Goal: Transaction & Acquisition: Purchase product/service

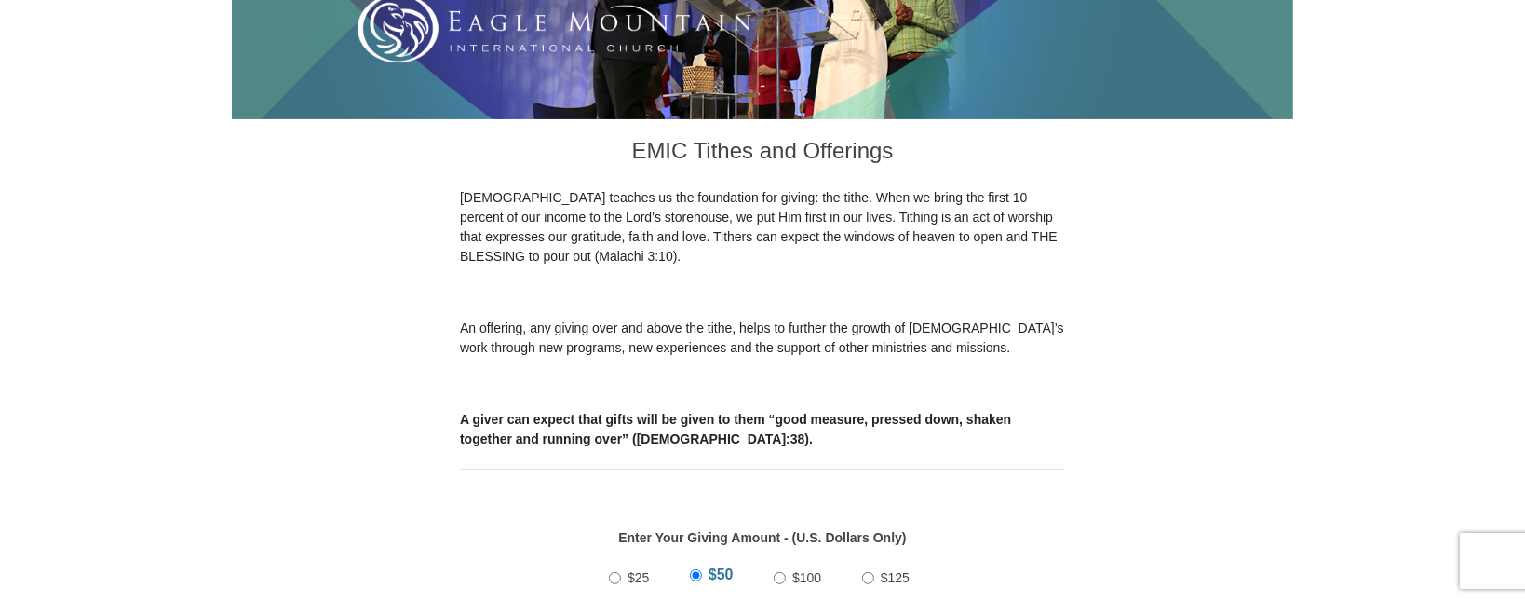
scroll to position [657, 0]
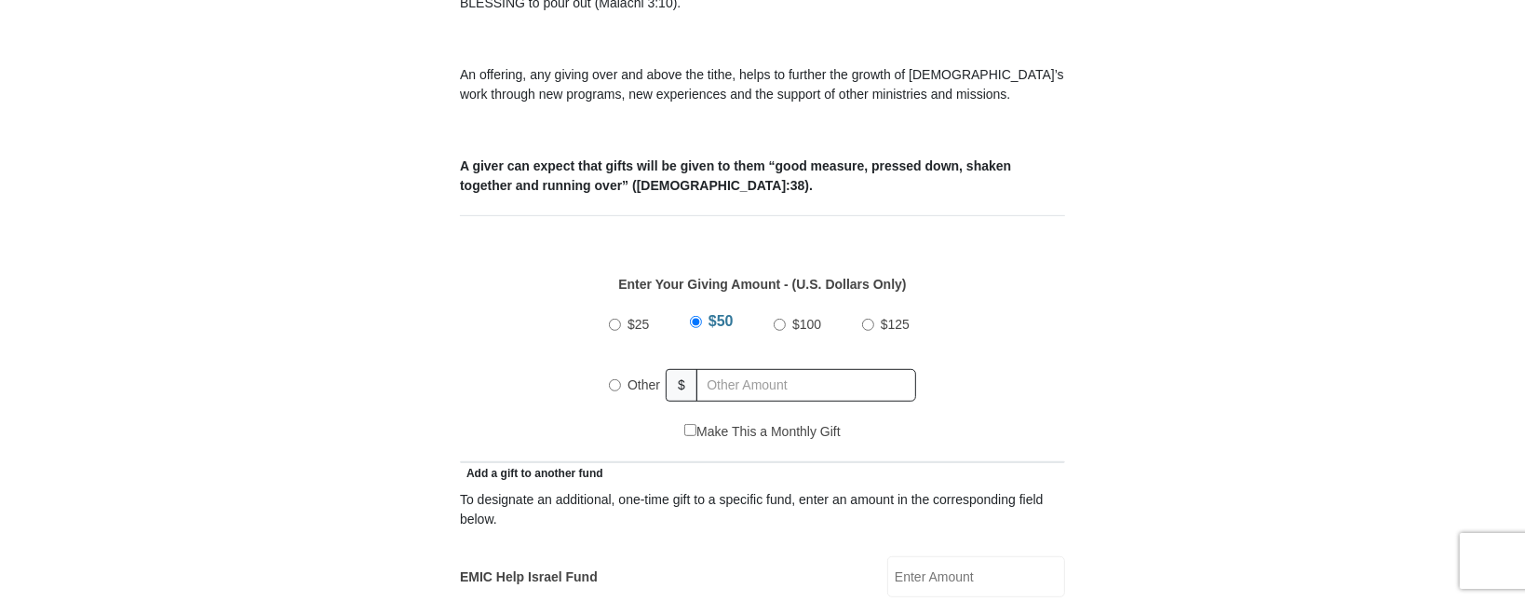
click at [616, 379] on input "Other" at bounding box center [615, 385] width 12 height 12
radio input "true"
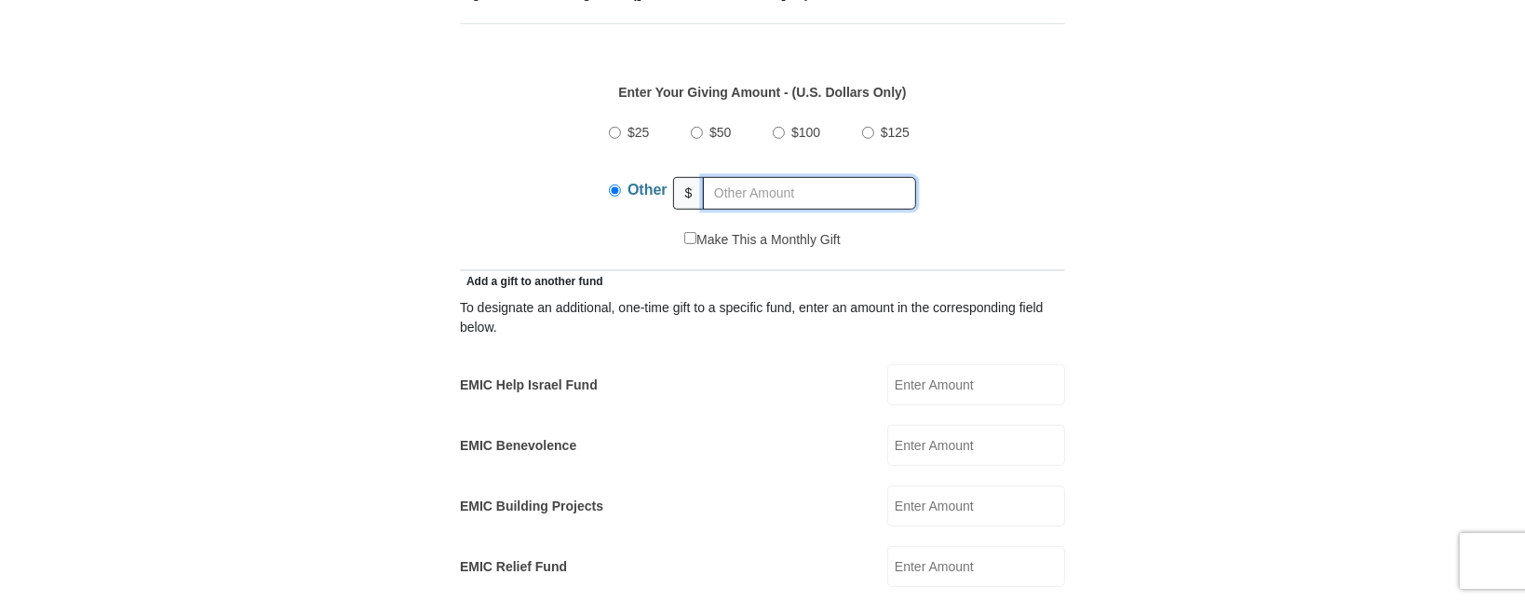
scroll to position [860, 0]
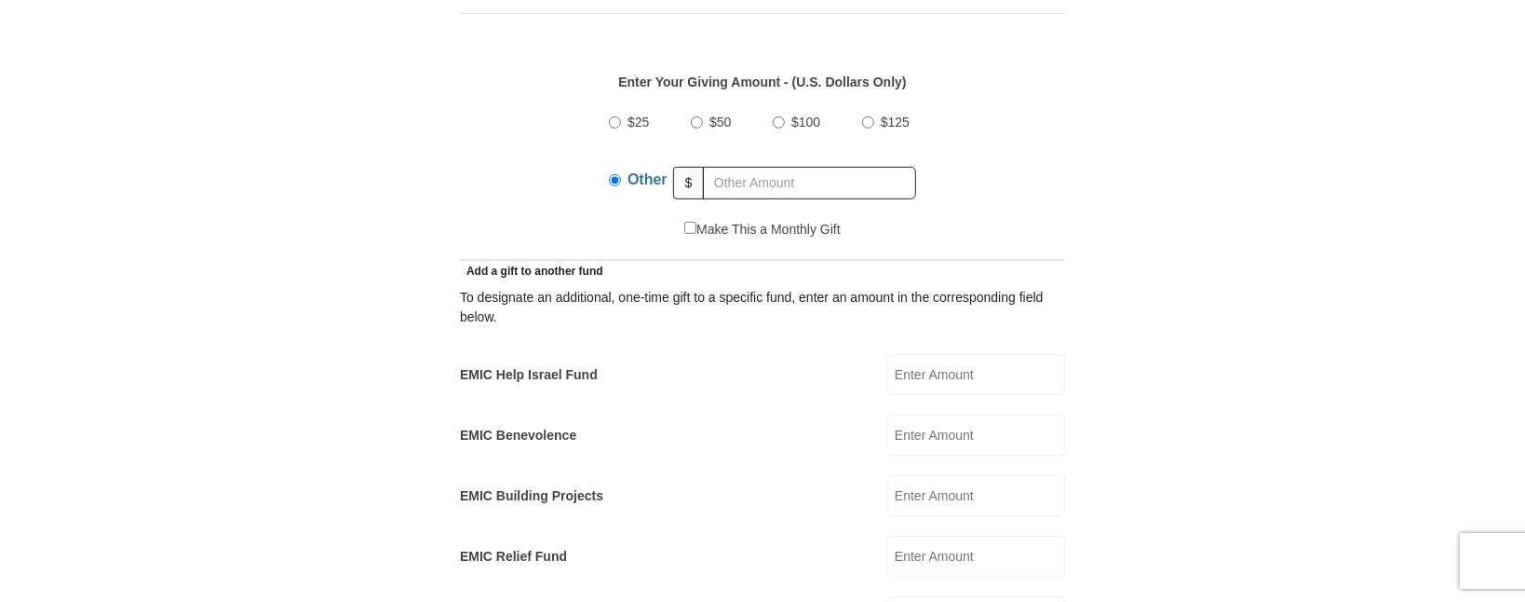
click at [900, 354] on input "EMIC Help Israel Fund" at bounding box center [976, 374] width 178 height 41
type input "100.00"
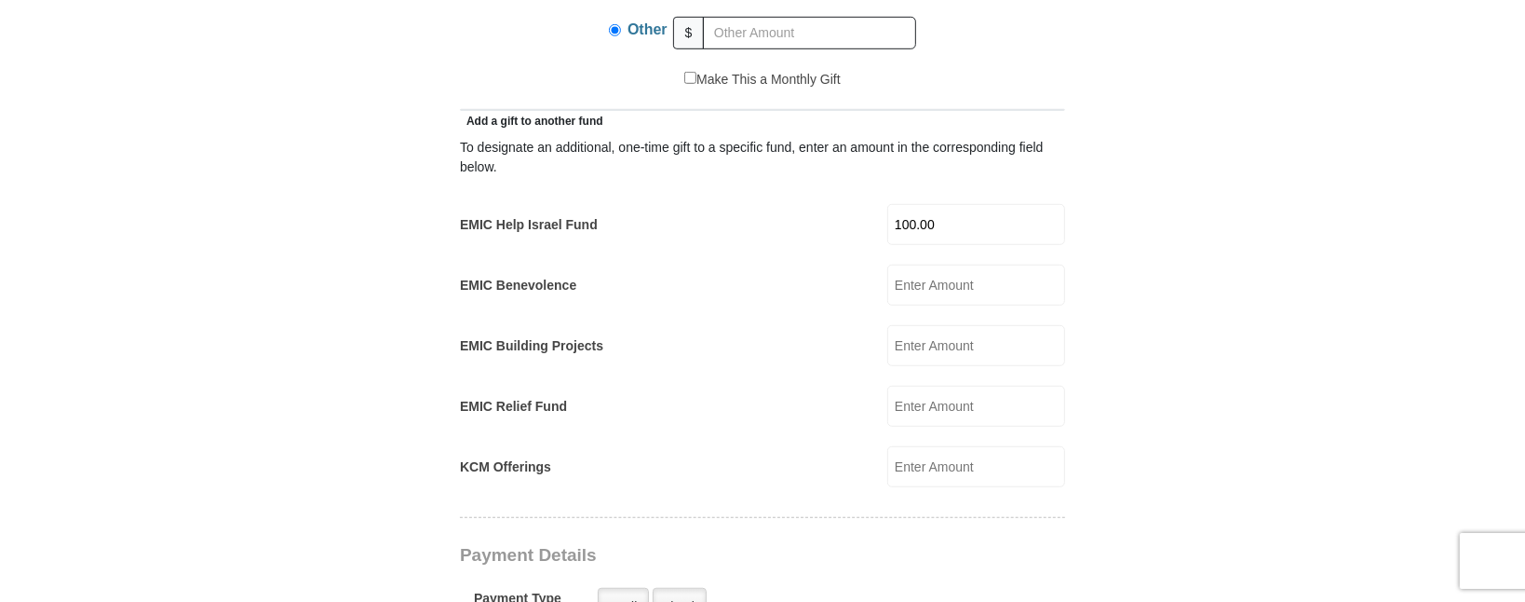
scroll to position [961, 0]
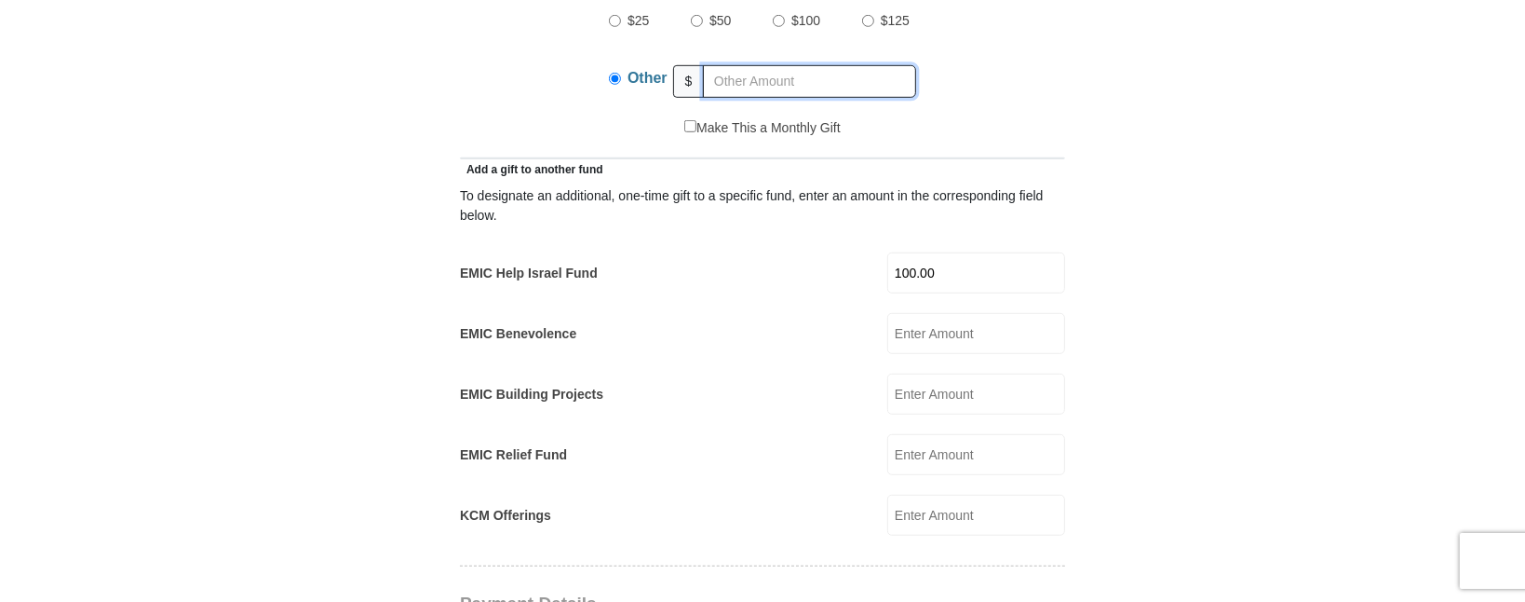
click at [720, 65] on input "text" at bounding box center [809, 81] width 213 height 33
type input "200"
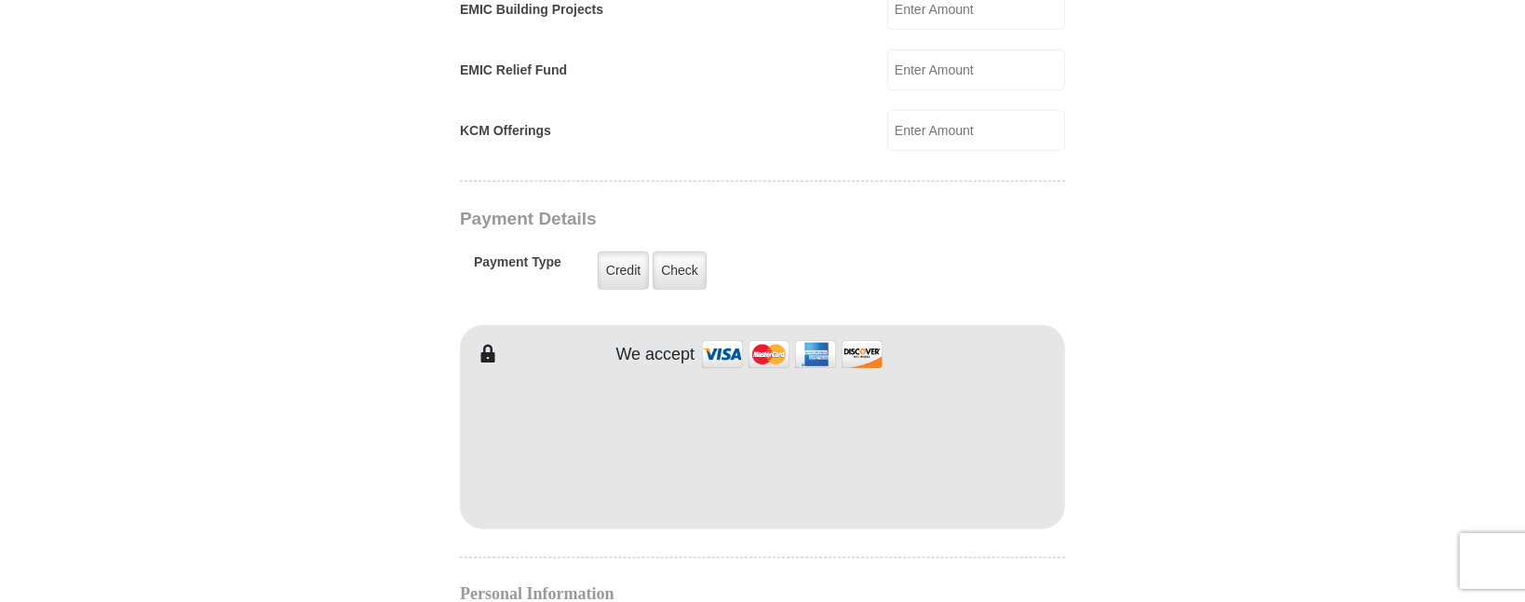
scroll to position [1467, 0]
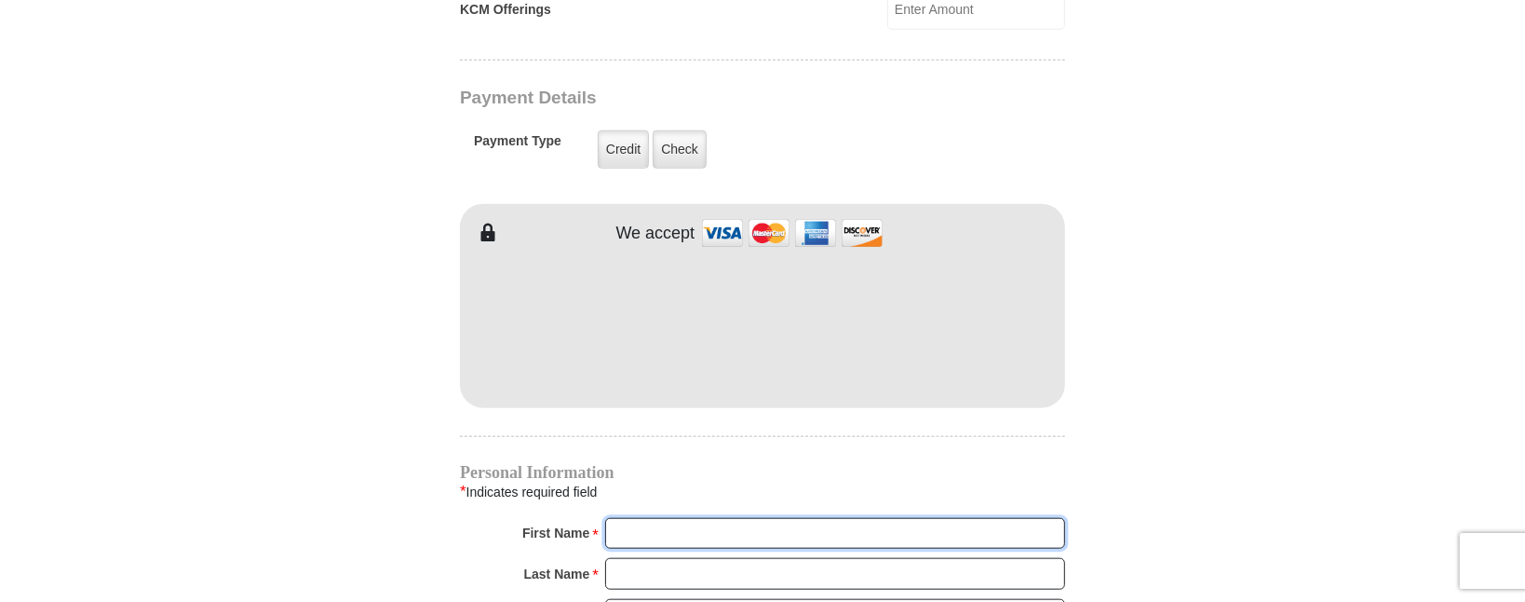
click at [685, 518] on input "First Name *" at bounding box center [835, 534] width 460 height 32
type input "[PERSON_NAME] and [PERSON_NAME]"
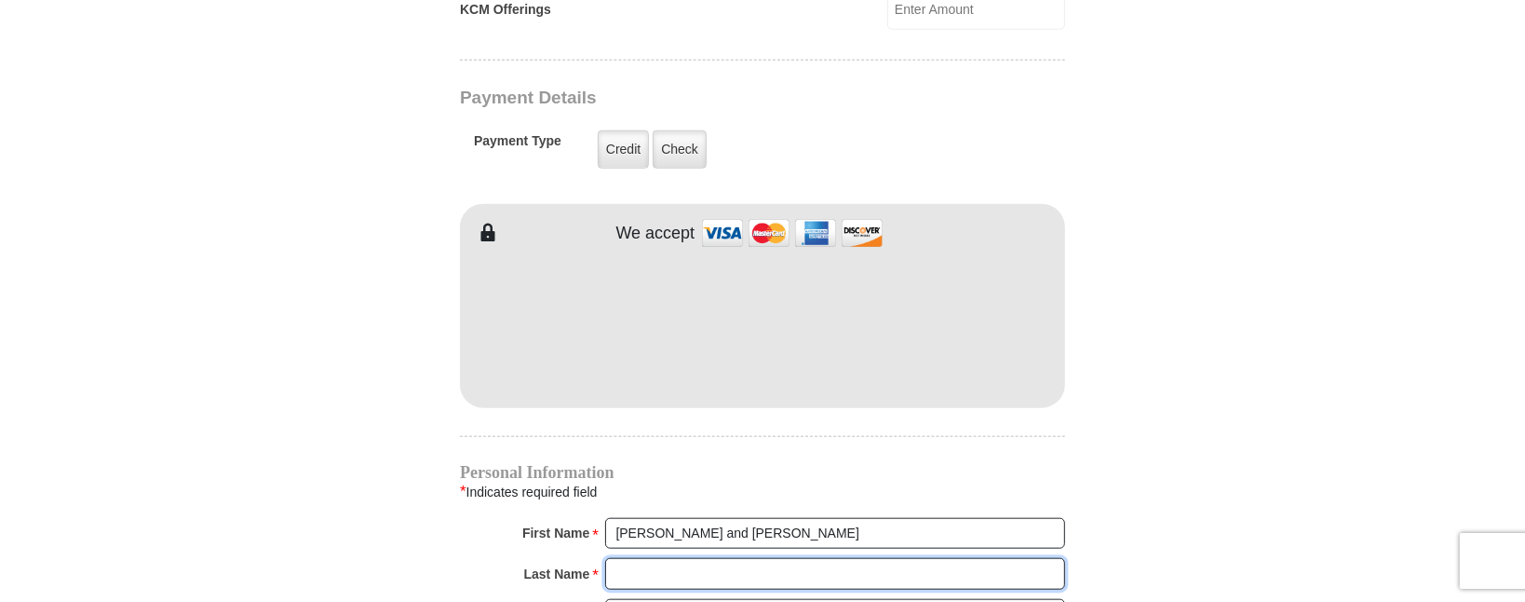
type input "[PERSON_NAME]"
type input "[EMAIL_ADDRESS][DOMAIN_NAME]"
type input "[STREET_ADDRESS]"
type input "([PERSON_NAME]) [STREET_ADDRESS]"
select select "[GEOGRAPHIC_DATA]"
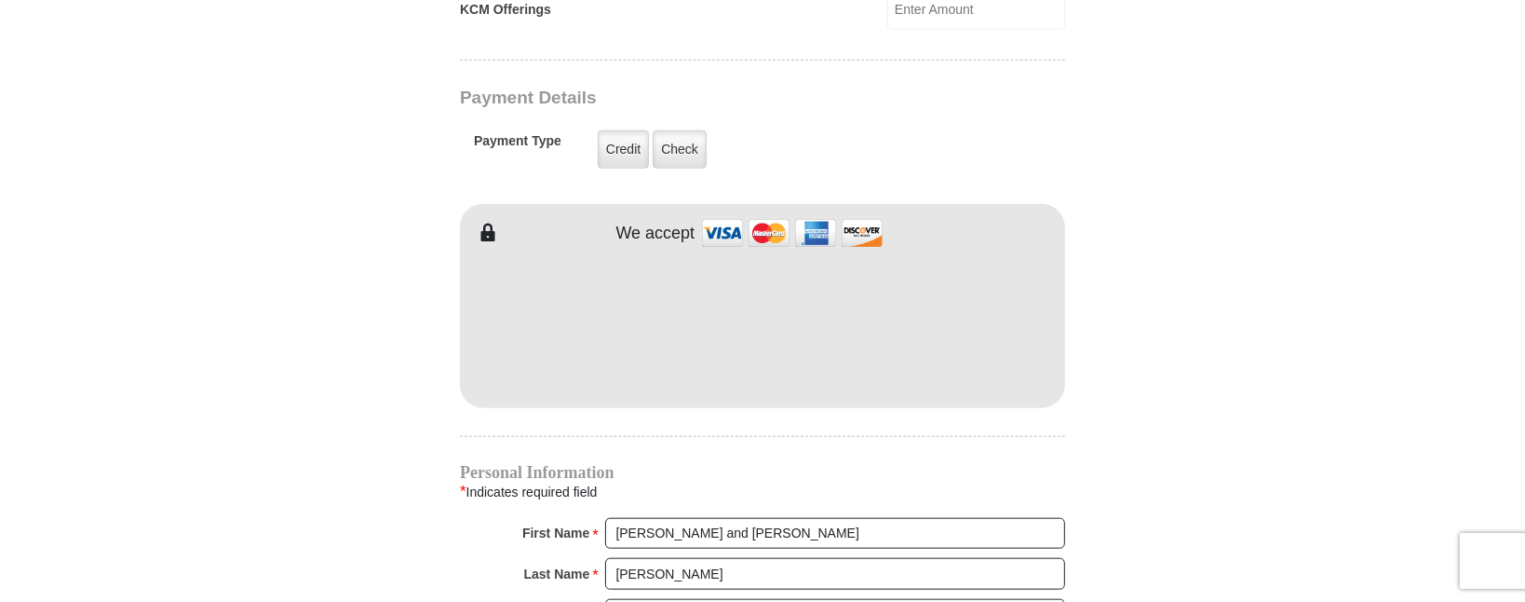
type input "75707"
type input "9035656786"
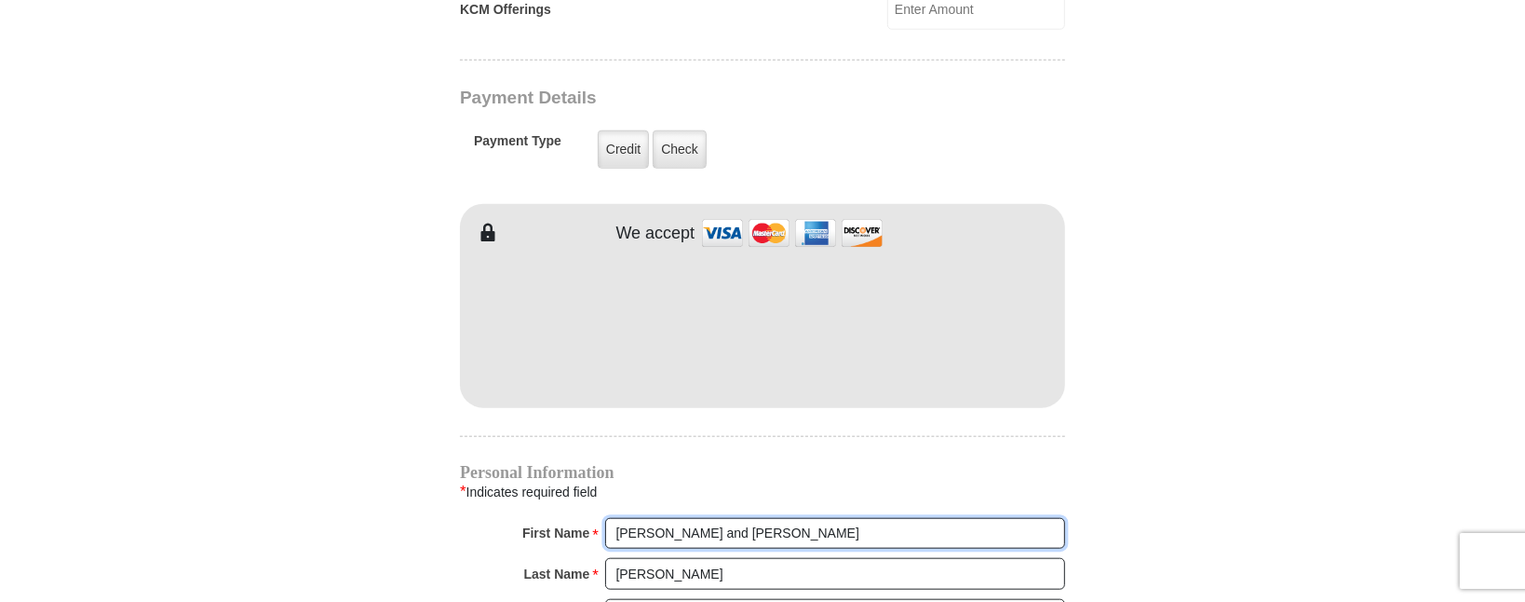
click at [738, 518] on input "[PERSON_NAME] and [PERSON_NAME]" at bounding box center [835, 534] width 460 height 32
drag, startPoint x: 738, startPoint y: 508, endPoint x: 564, endPoint y: 512, distance: 173.2
click at [564, 518] on div "First Name * [PERSON_NAME] and [PERSON_NAME] Please enter First Name" at bounding box center [762, 538] width 605 height 41
type input "[PERSON_NAME] and [PERSON_NAME]"
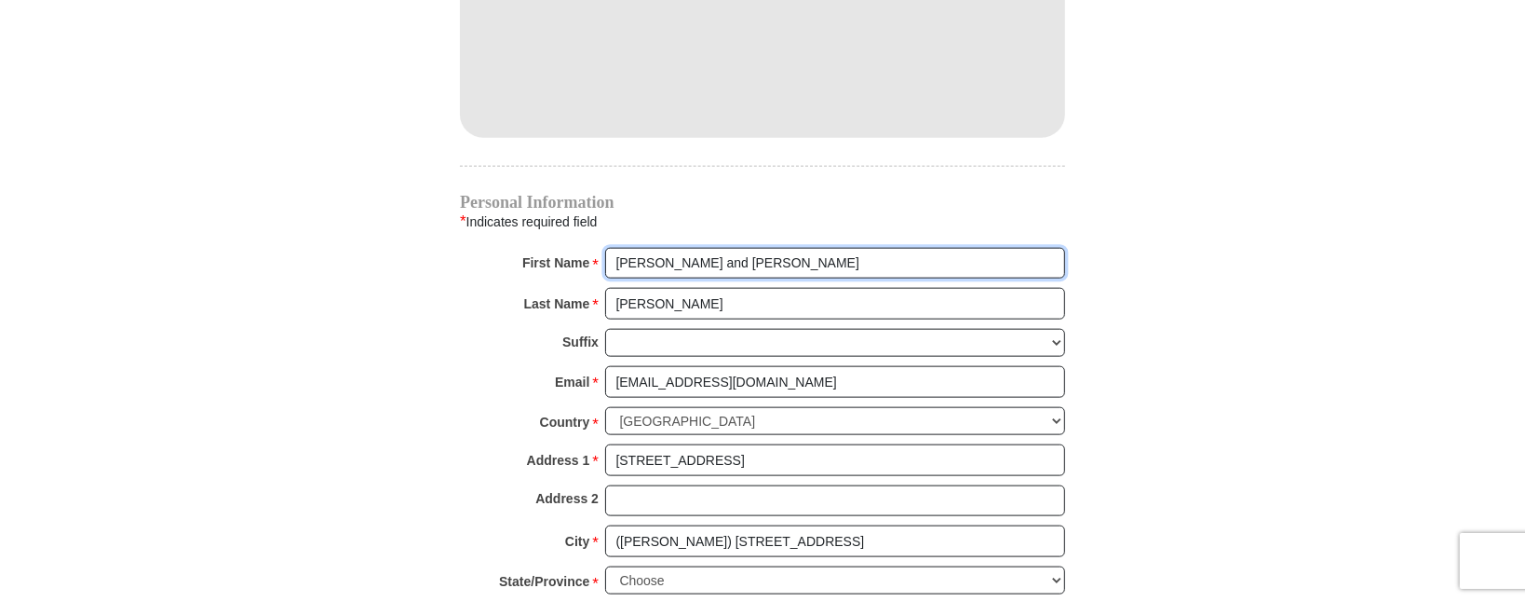
scroll to position [1770, 0]
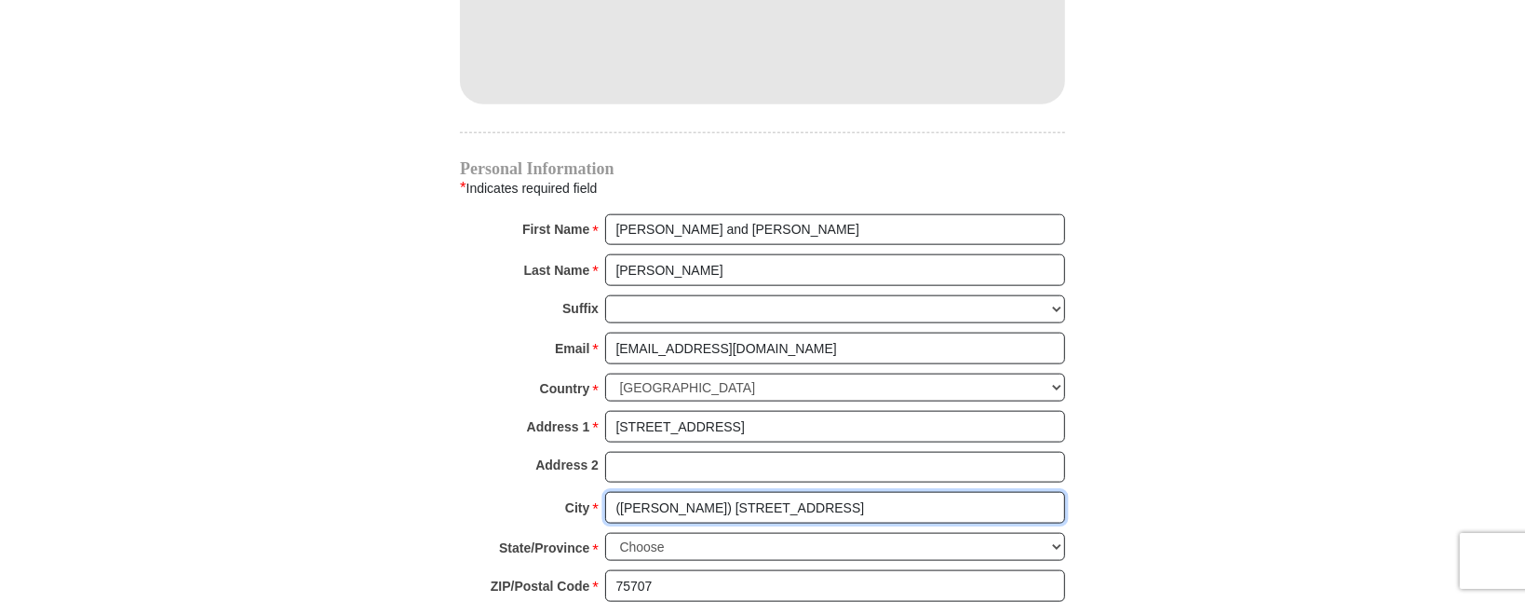
click at [771, 492] on input "([PERSON_NAME]) [STREET_ADDRESS]" at bounding box center [835, 508] width 460 height 32
drag, startPoint x: 769, startPoint y: 480, endPoint x: 898, endPoint y: 483, distance: 128.6
click at [896, 492] on input "([PERSON_NAME]) [STREET_ADDRESS]" at bounding box center [835, 508] width 460 height 32
drag, startPoint x: 781, startPoint y: 477, endPoint x: 585, endPoint y: 489, distance: 196.9
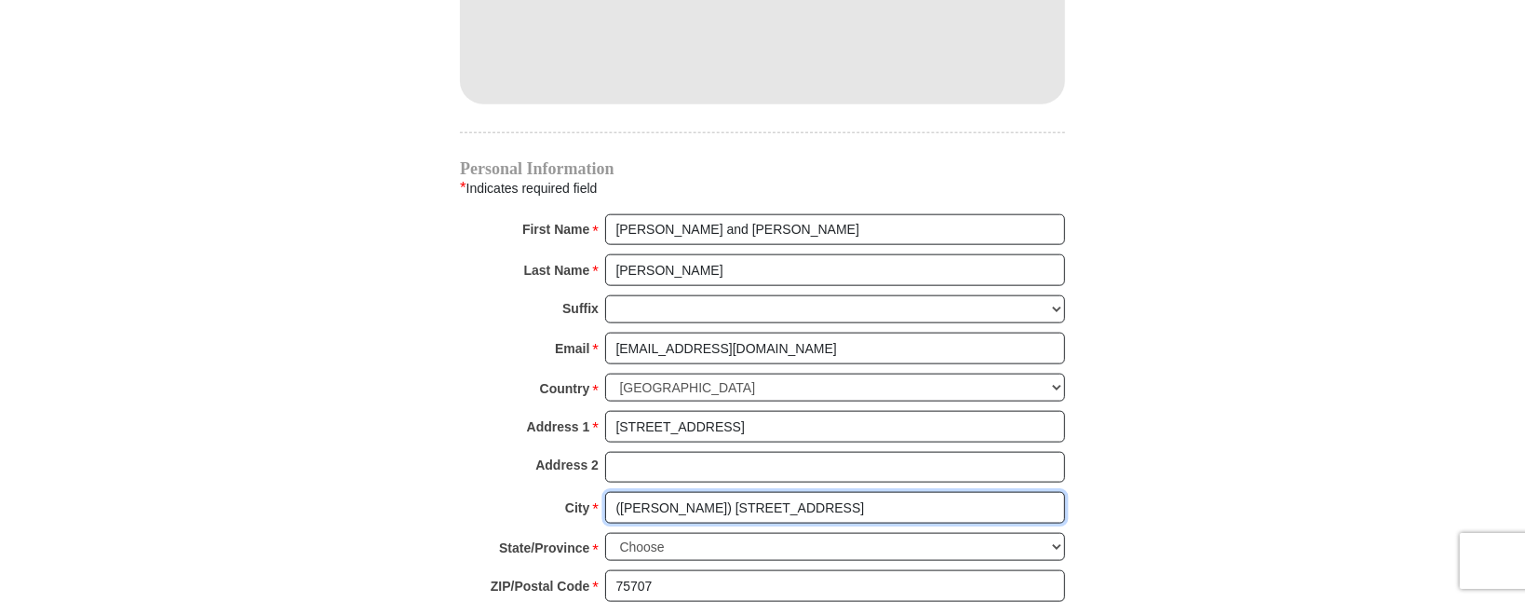
click at [585, 492] on div "City * ([PERSON_NAME]) [STREET_ADDRESS] Please enter City" at bounding box center [762, 512] width 605 height 41
type input "[PERSON_NAME]"
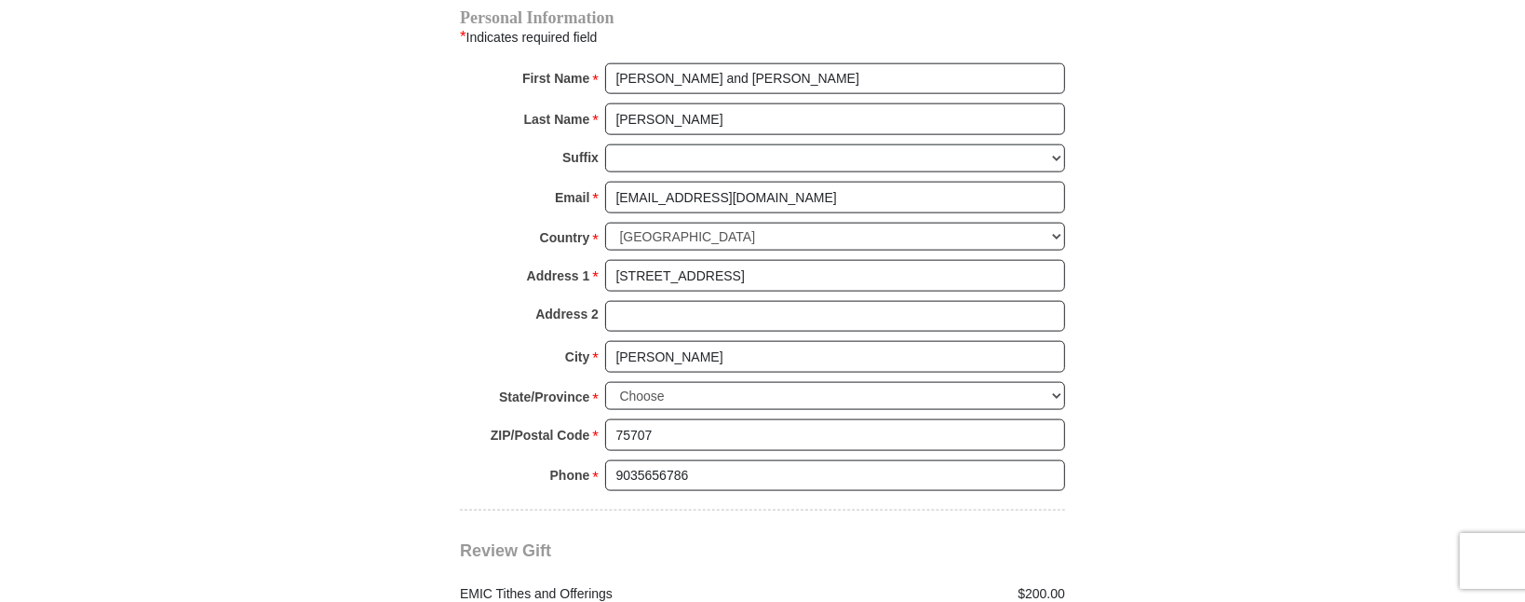
scroll to position [2074, 0]
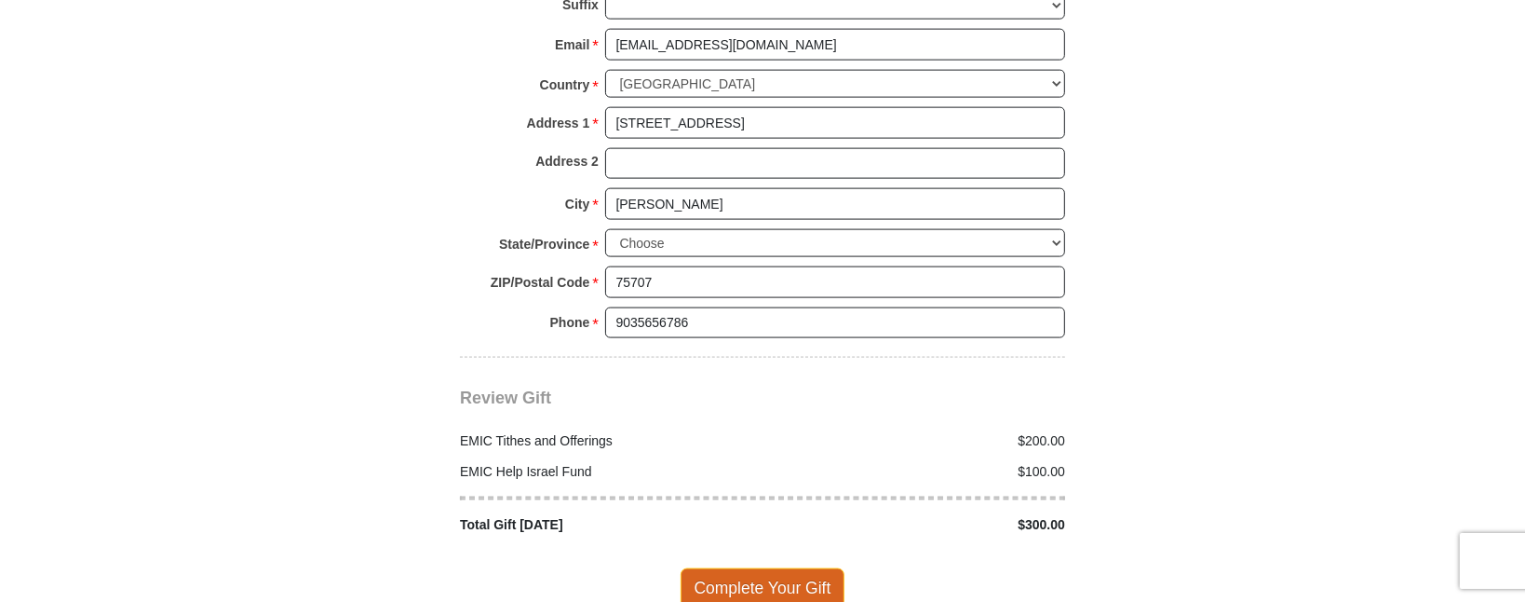
click at [788, 568] on span "Complete Your Gift" at bounding box center [763, 587] width 165 height 39
